Goal: Communication & Community: Answer question/provide support

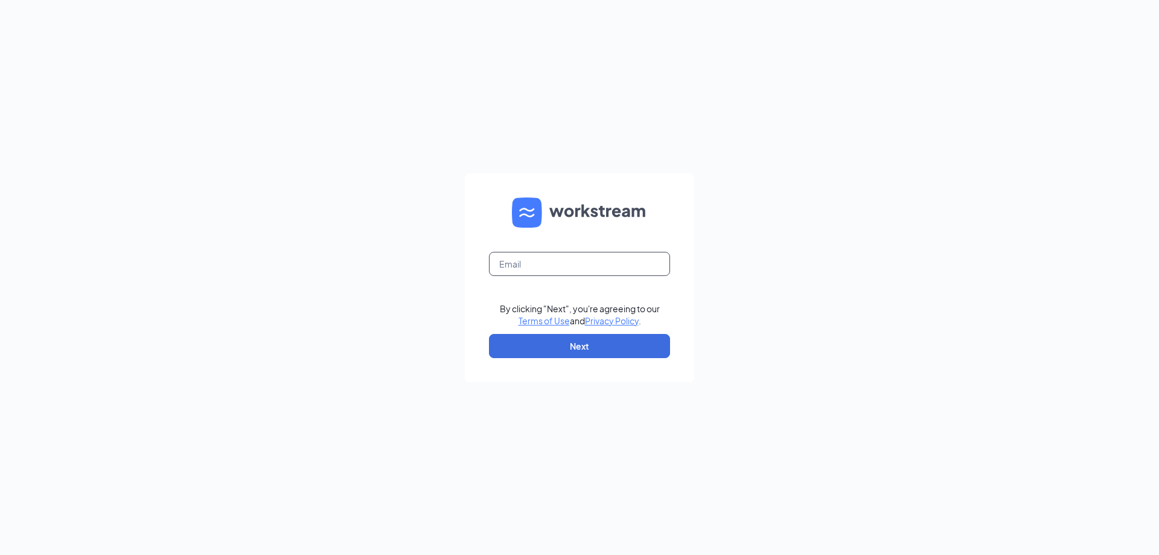
click at [537, 264] on input "text" at bounding box center [579, 264] width 181 height 24
type input "hawkeyefan.pc@gmail.com"
click at [560, 346] on button "Next" at bounding box center [579, 346] width 181 height 24
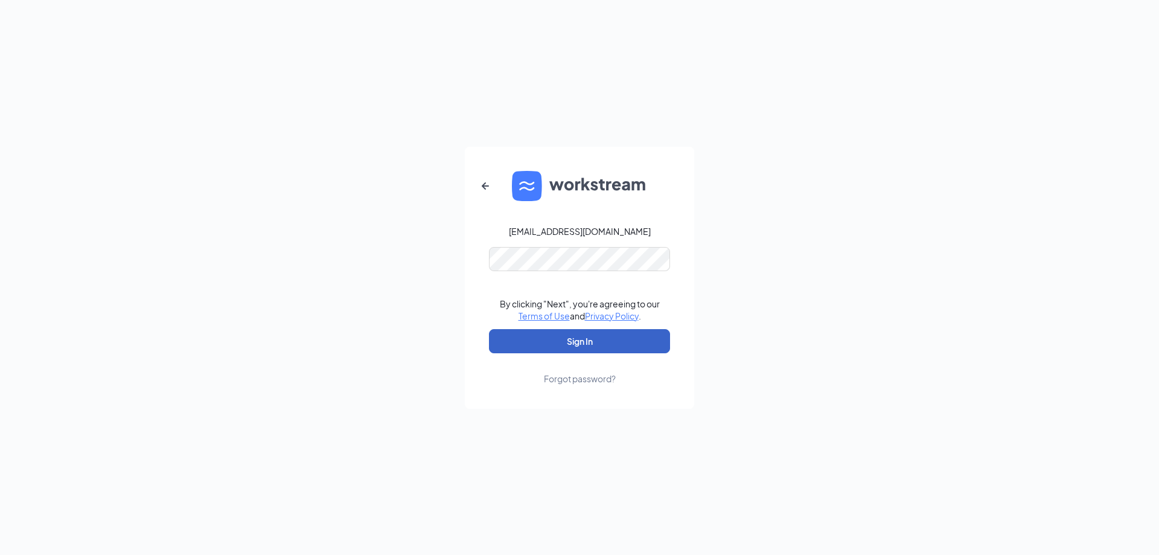
click at [554, 344] on button "Sign In" at bounding box center [579, 341] width 181 height 24
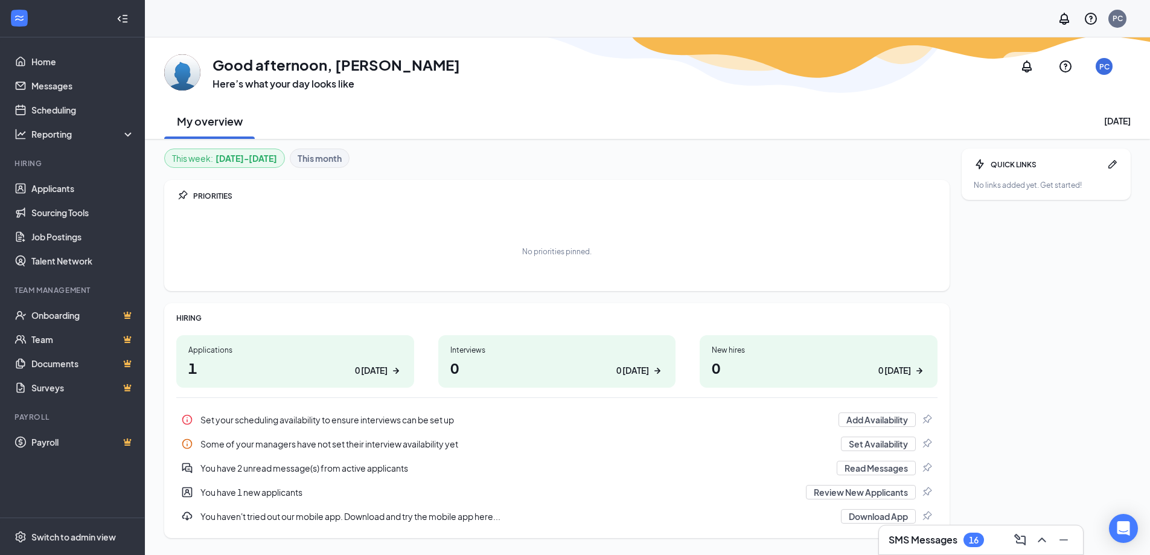
click at [263, 362] on h1 "1 0 [DATE]" at bounding box center [295, 367] width 214 height 21
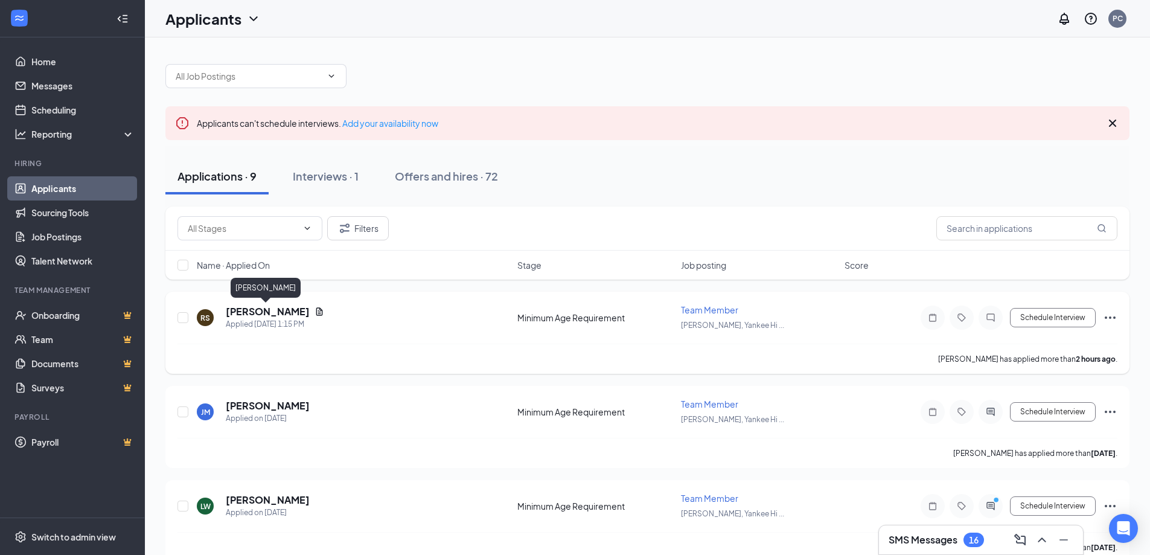
click at [255, 308] on h5 "[PERSON_NAME]" at bounding box center [268, 311] width 84 height 13
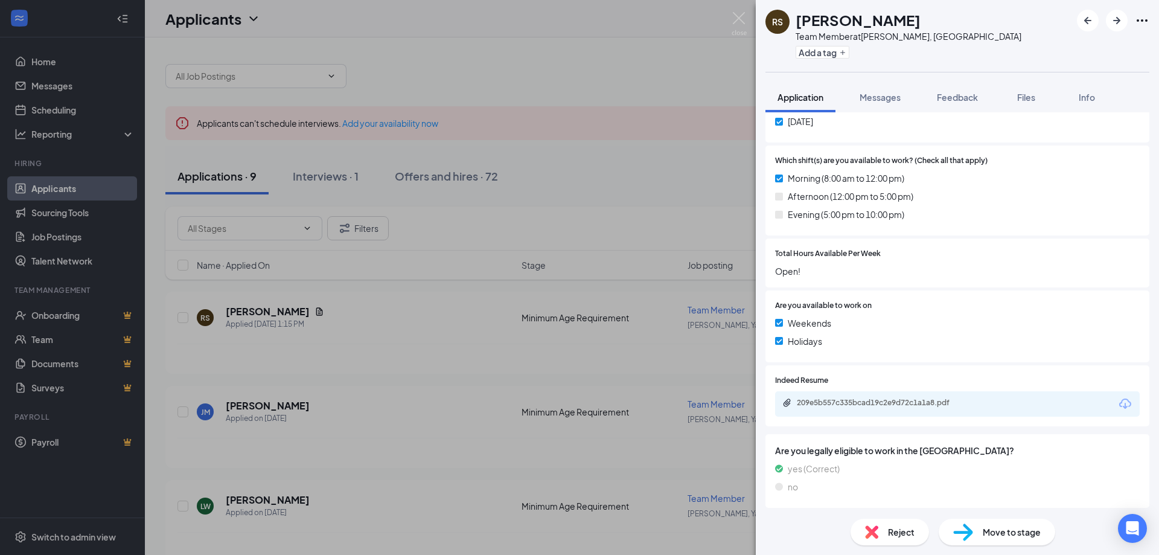
scroll to position [629, 0]
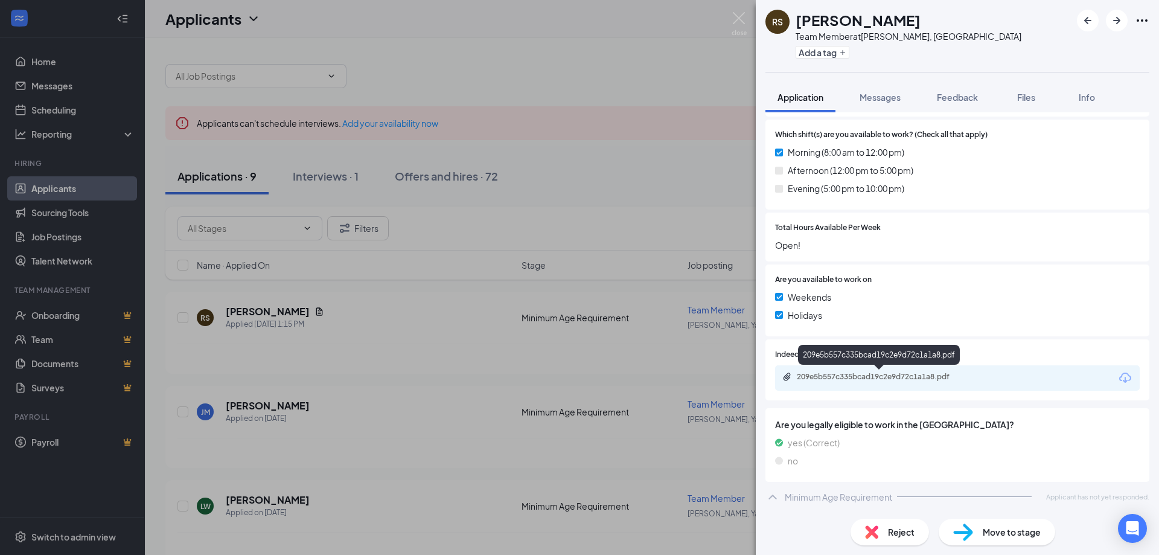
click at [865, 374] on div "209e5b557c335bcad19c2e9d72c1a1a8.pdf" at bounding box center [881, 377] width 169 height 10
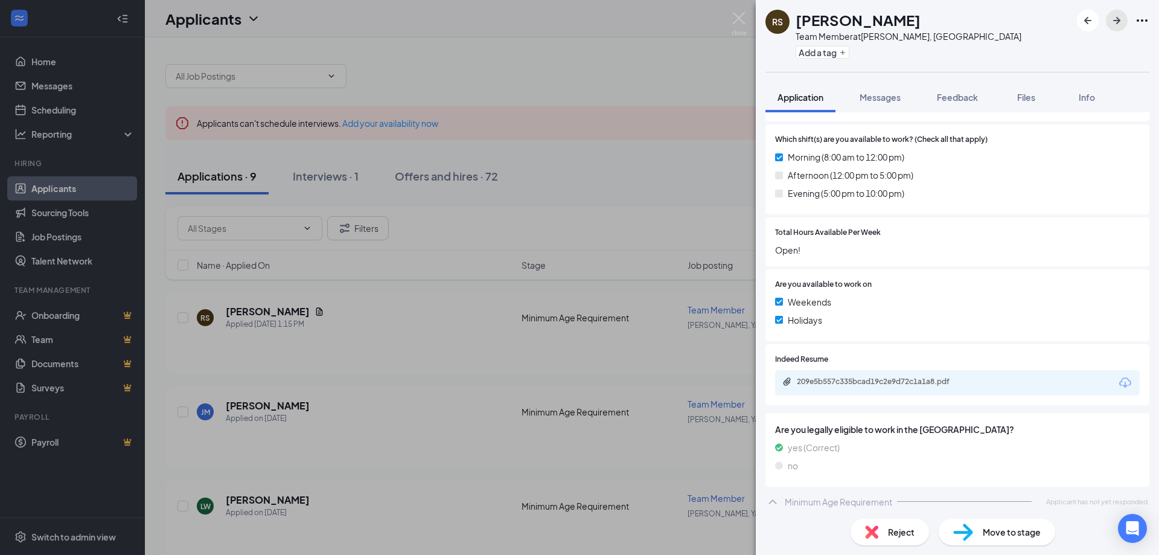
click at [1120, 16] on icon "ArrowRight" at bounding box center [1116, 20] width 14 height 14
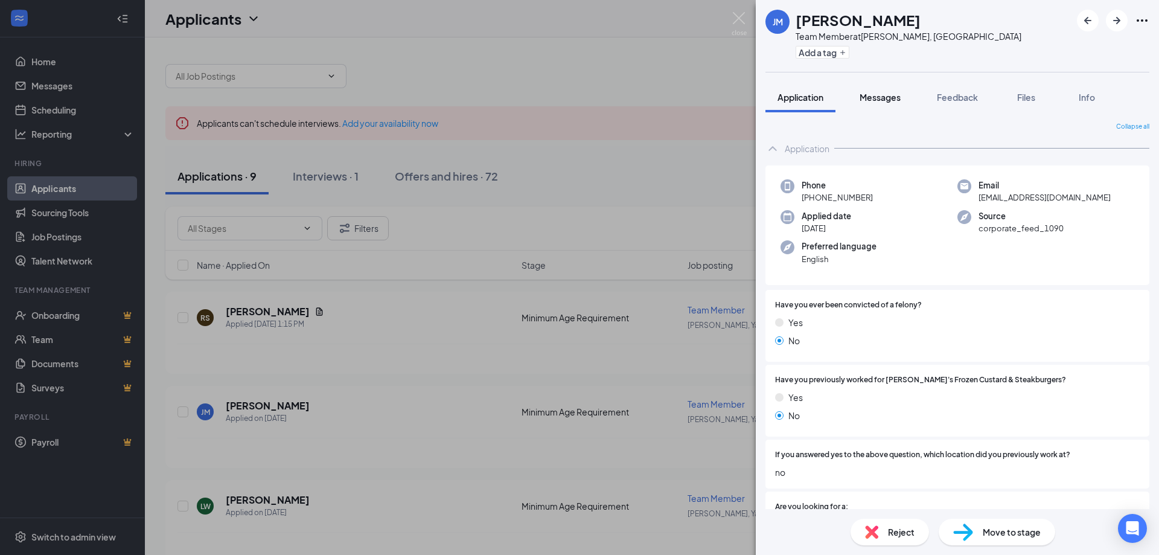
click at [875, 98] on span "Messages" at bounding box center [879, 97] width 41 height 11
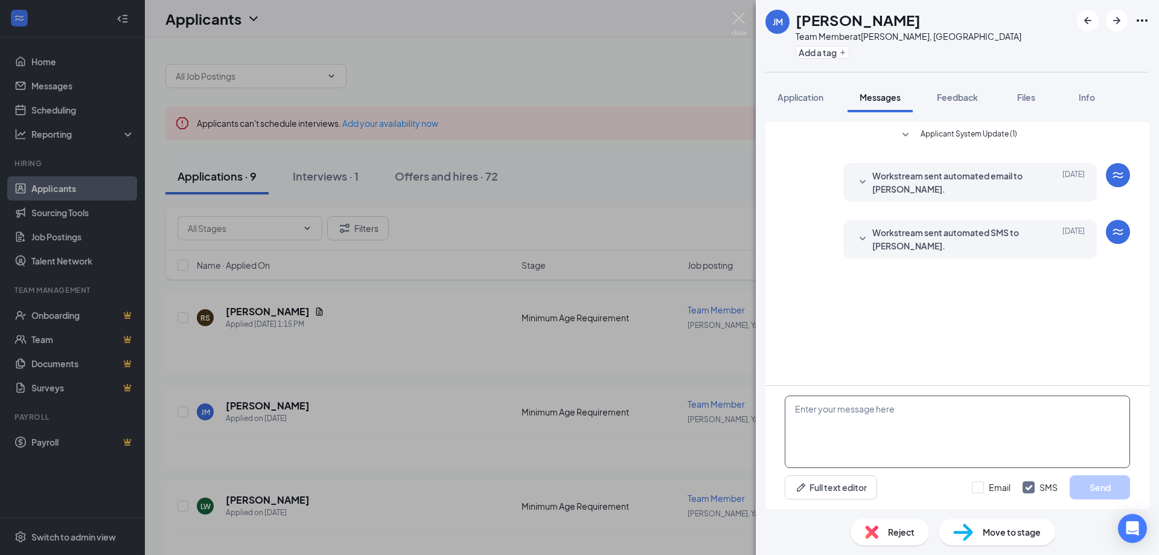
click at [832, 411] on textarea at bounding box center [957, 431] width 345 height 72
click at [875, 420] on textarea "Hello Junior, Thank you for our intrest" at bounding box center [957, 431] width 345 height 72
click at [849, 421] on textarea "Hello Junior, Thank you for our interest" at bounding box center [957, 431] width 345 height 72
click at [901, 422] on textarea "Hello Junior, Thank you for your interest" at bounding box center [957, 431] width 345 height 72
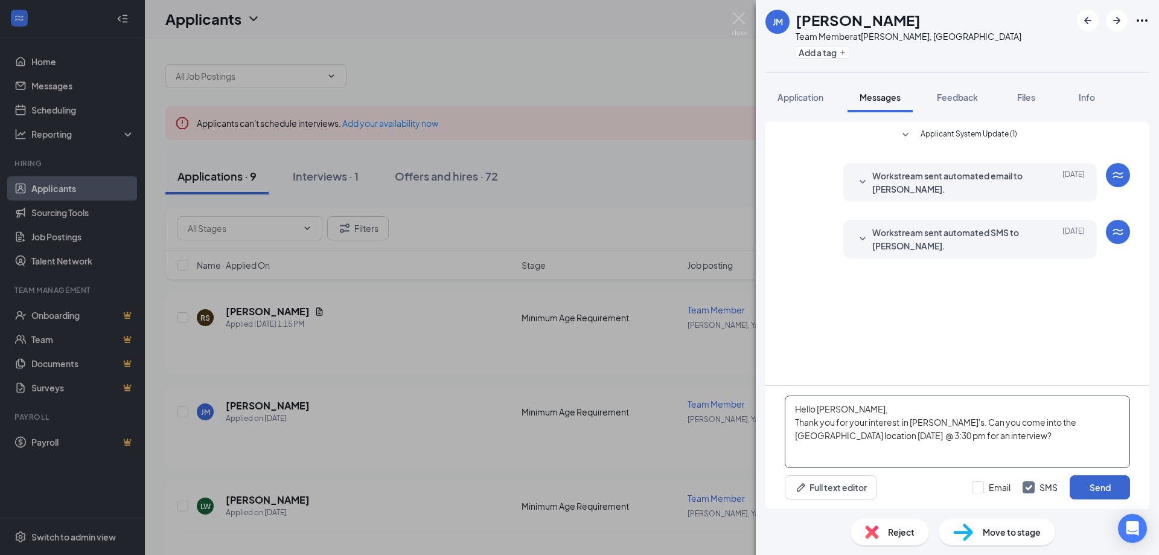
type textarea "Hello Junior, Thank you for your interest in Freddy's. Can you come into the Ya…"
click at [1080, 483] on button "Send" at bounding box center [1099, 487] width 60 height 24
